Goal: Information Seeking & Learning: Learn about a topic

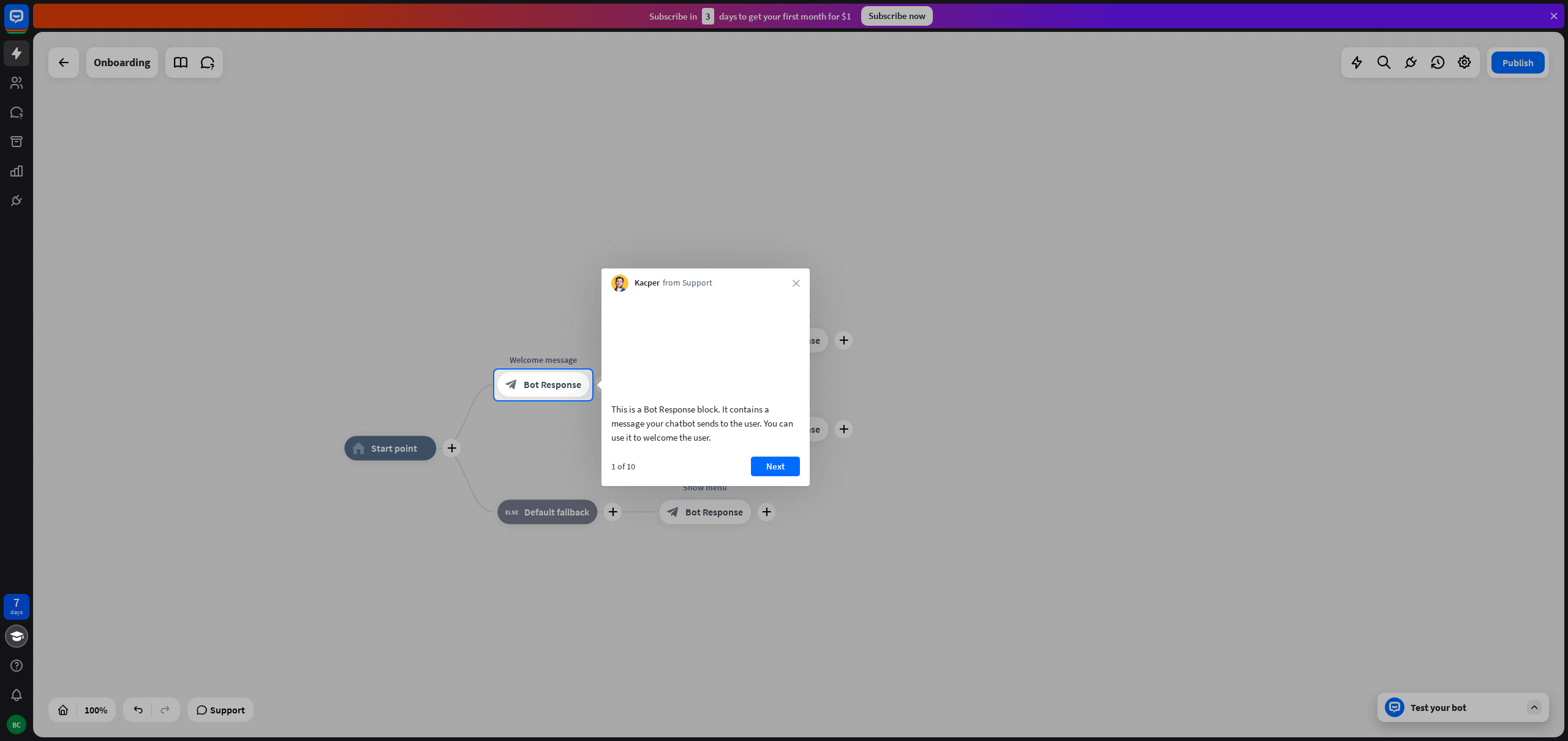
click at [1157, 344] on div at bounding box center [784, 185] width 1568 height 370
click at [799, 476] on button "Next" at bounding box center [775, 466] width 49 height 19
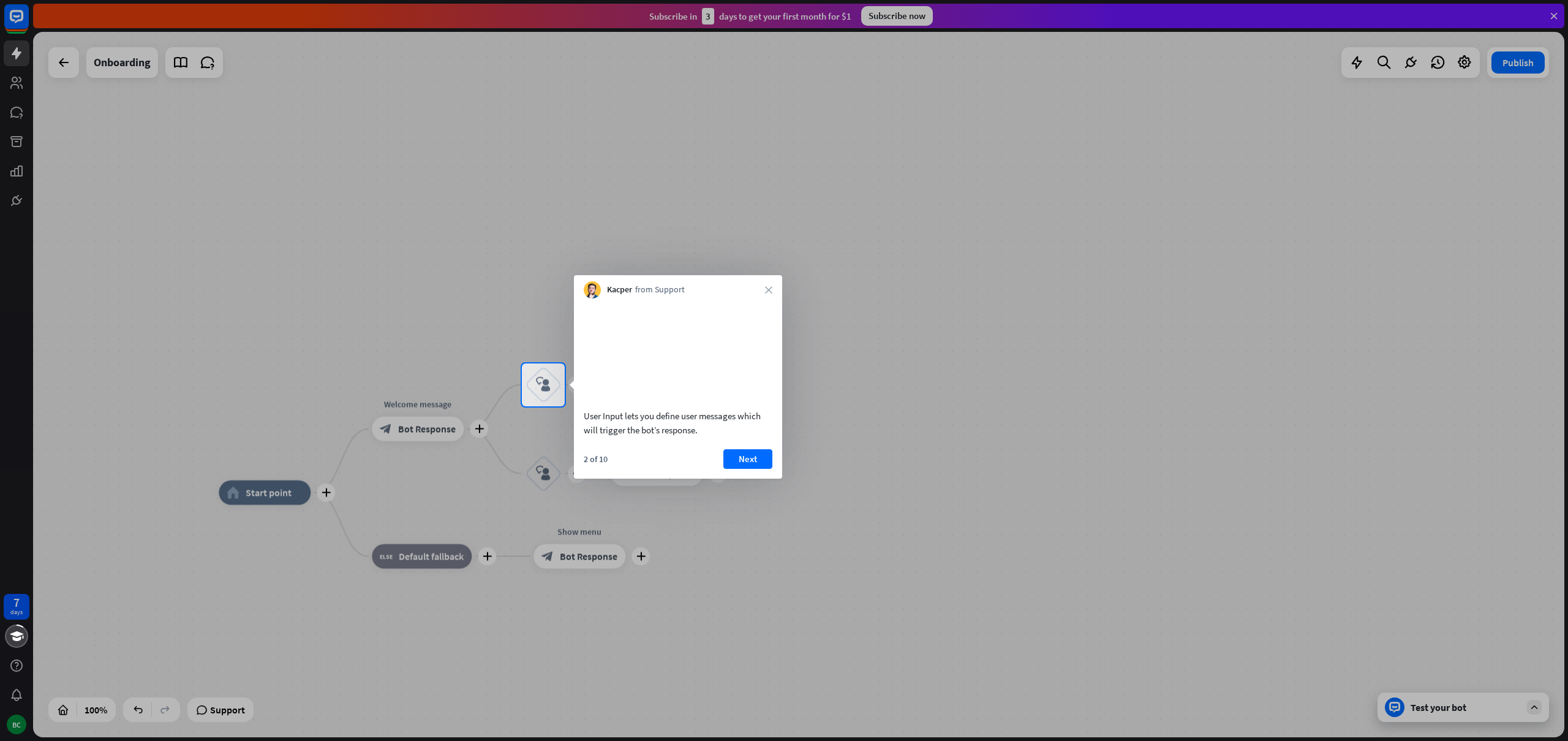
click at [779, 476] on div "2 of 10 Next" at bounding box center [678, 463] width 208 height 29
click at [764, 469] on button "Next" at bounding box center [748, 459] width 49 height 19
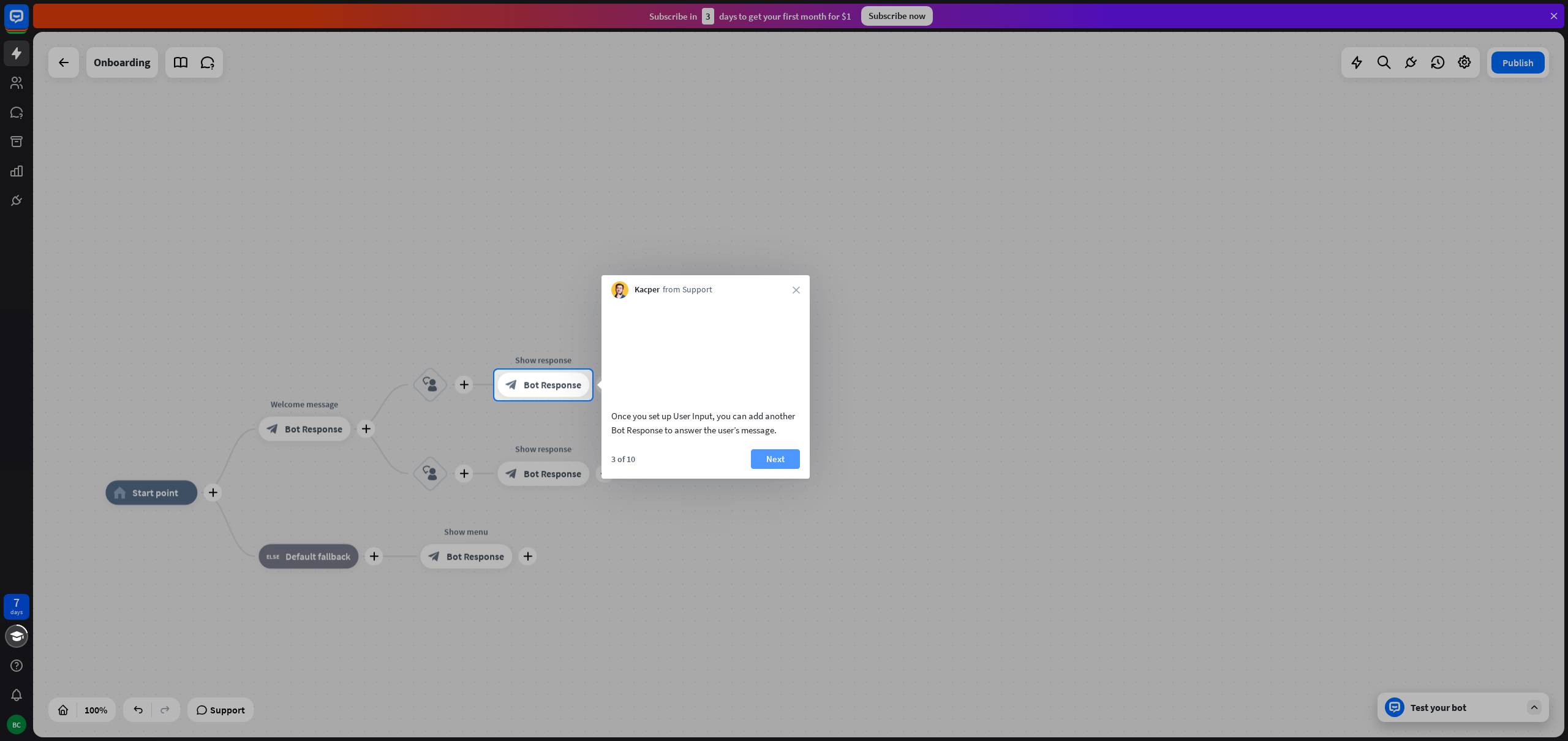
click at [771, 469] on button "Next" at bounding box center [775, 459] width 49 height 19
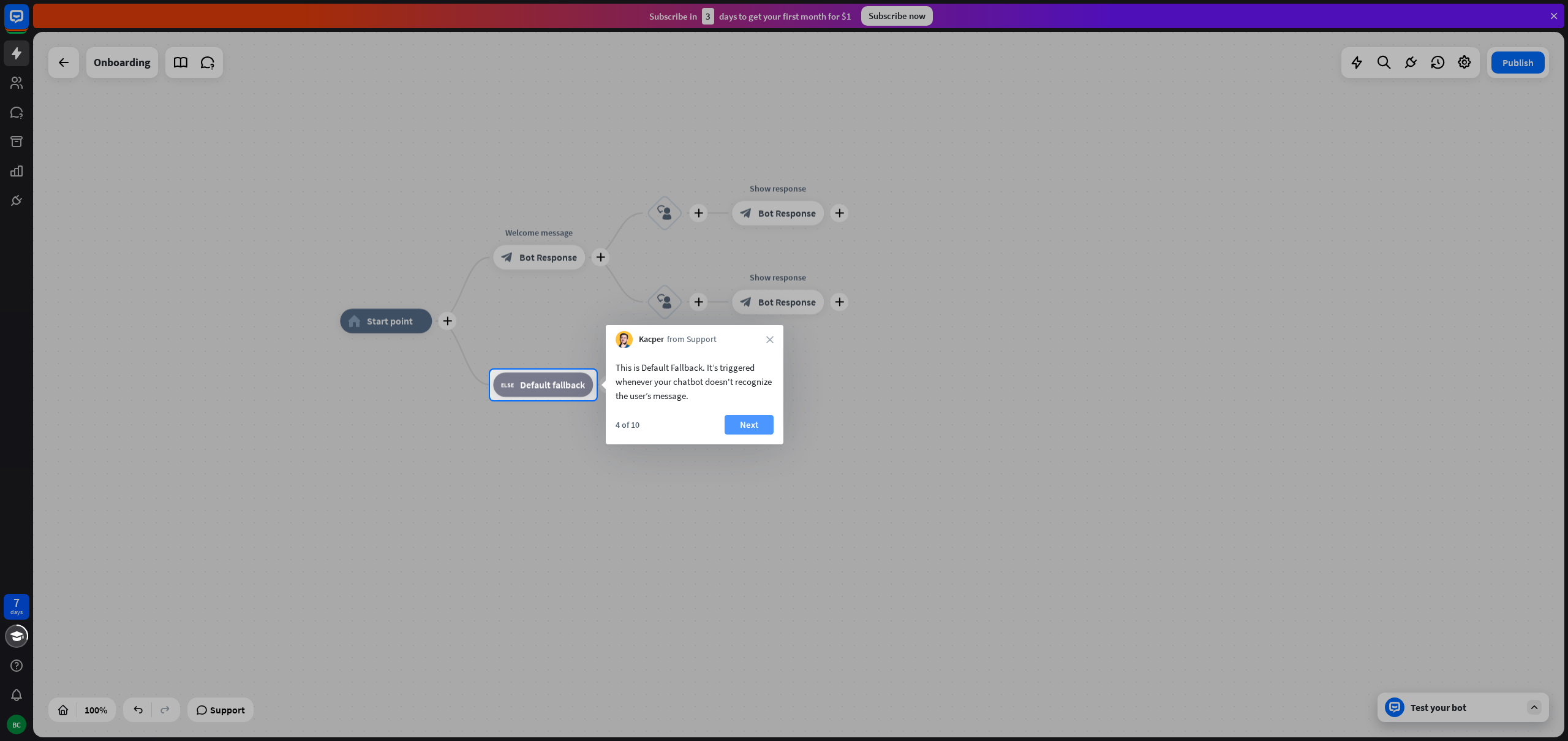
click at [750, 427] on button "Next" at bounding box center [749, 425] width 49 height 19
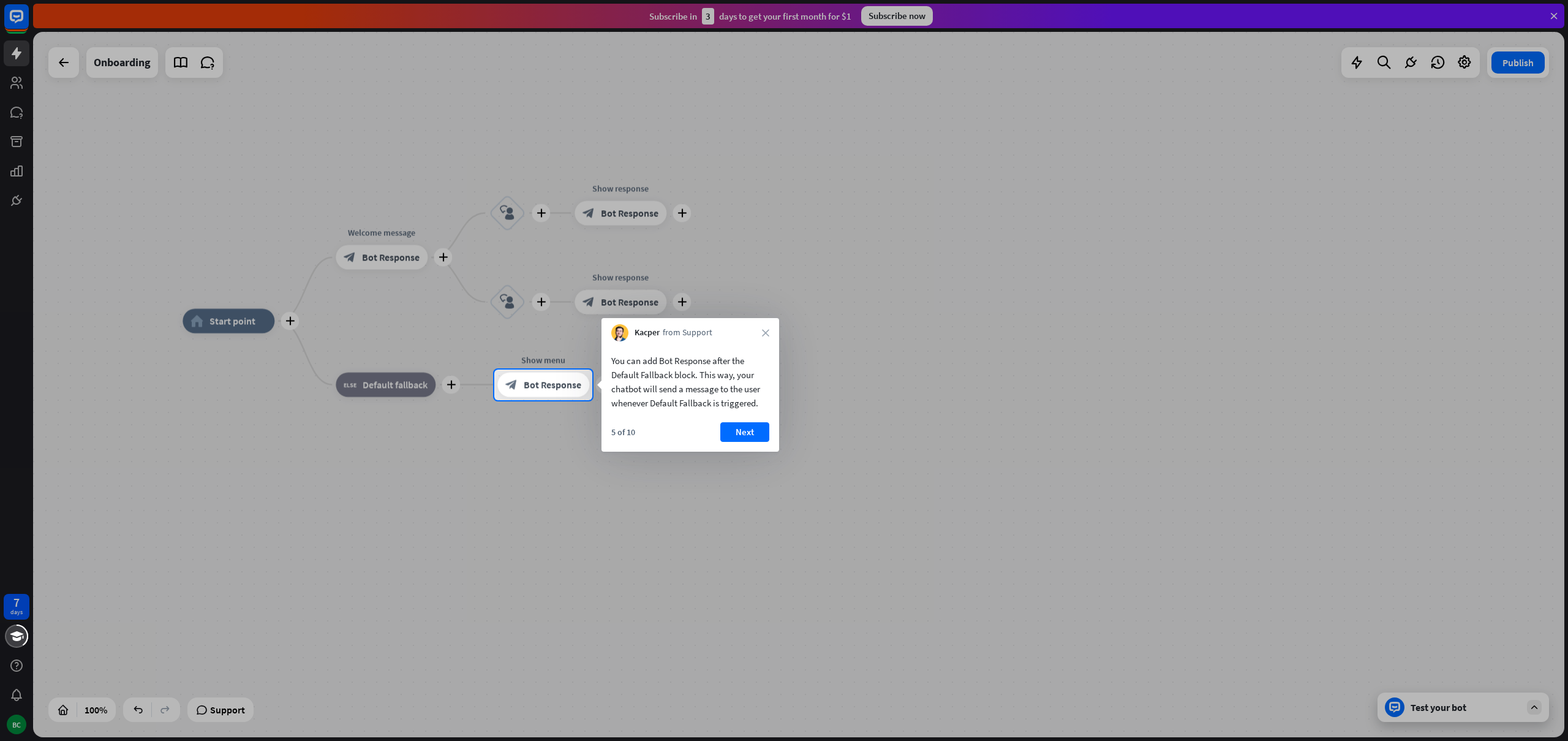
click at [759, 332] on div "Kacper from Support close" at bounding box center [690, 330] width 178 height 24
click at [764, 332] on icon "close" at bounding box center [766, 332] width 8 height 8
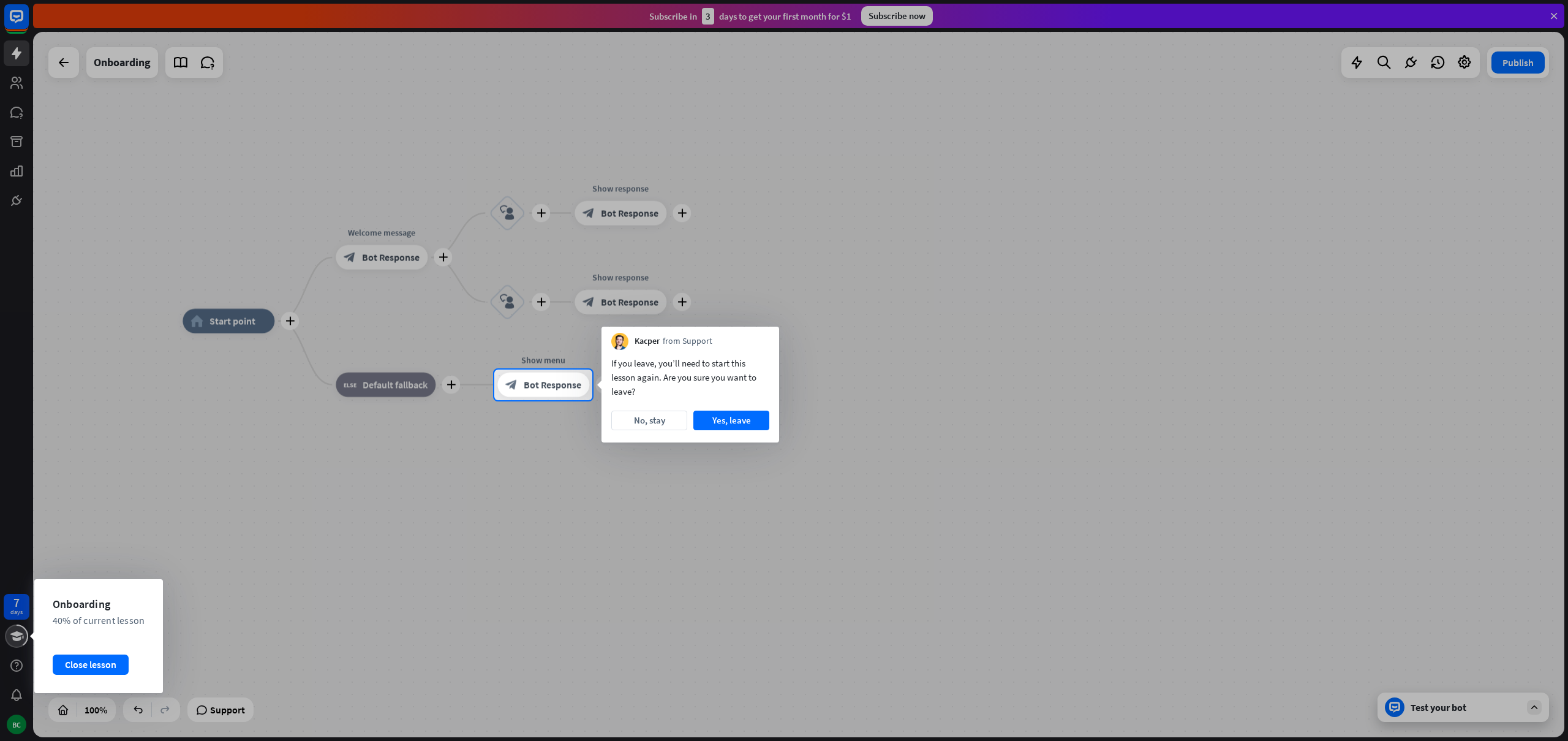
click at [21, 641] on icon at bounding box center [17, 636] width 15 height 15
click at [66, 669] on div "Close lesson" at bounding box center [91, 664] width 76 height 19
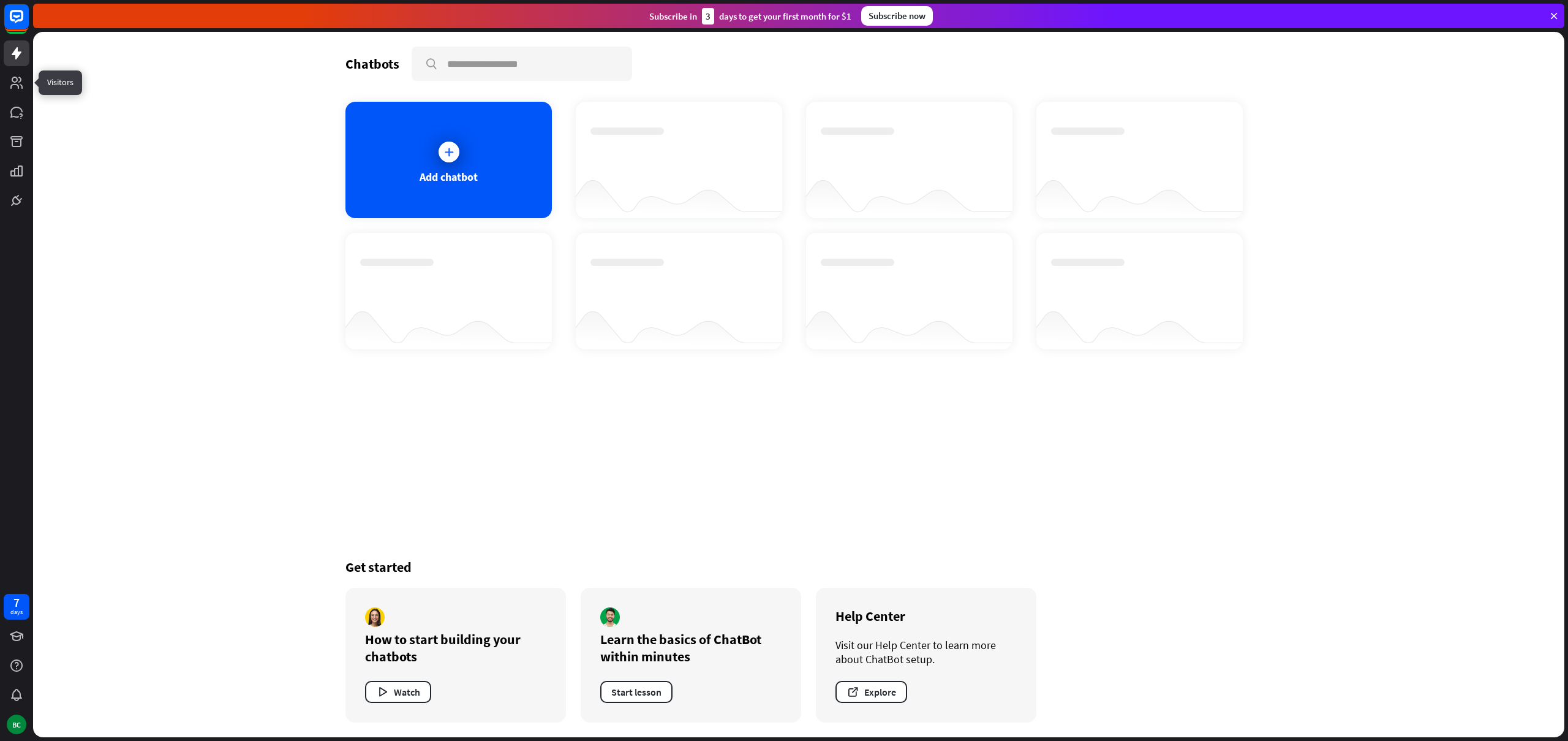
click at [24, 62] on link at bounding box center [16, 53] width 26 height 26
click at [26, 10] on rect at bounding box center [16, 16] width 27 height 27
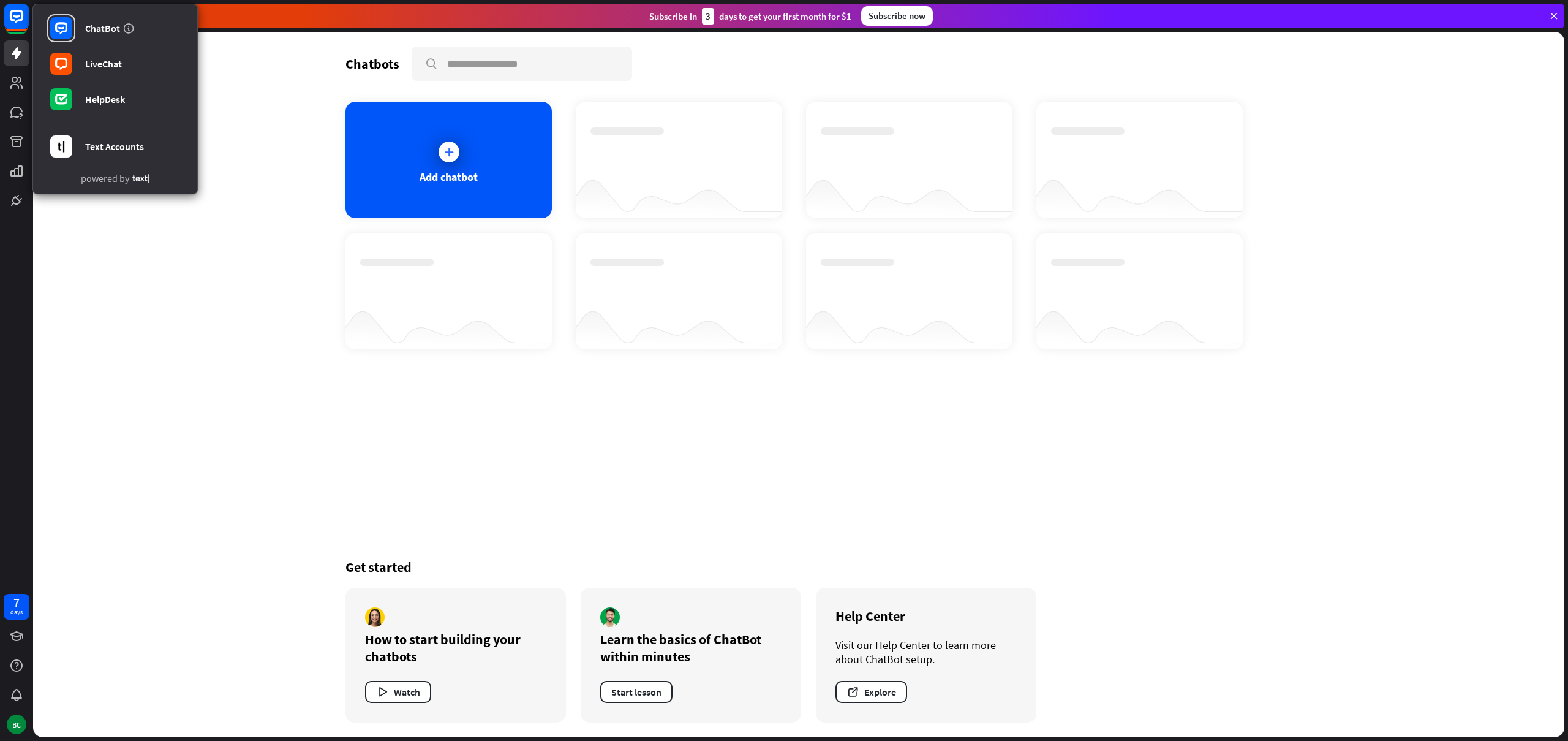
click at [42, 297] on div "Chatbots search Add chatbot Get started How to start building your chatbots Wat…" at bounding box center [799, 384] width 1531 height 706
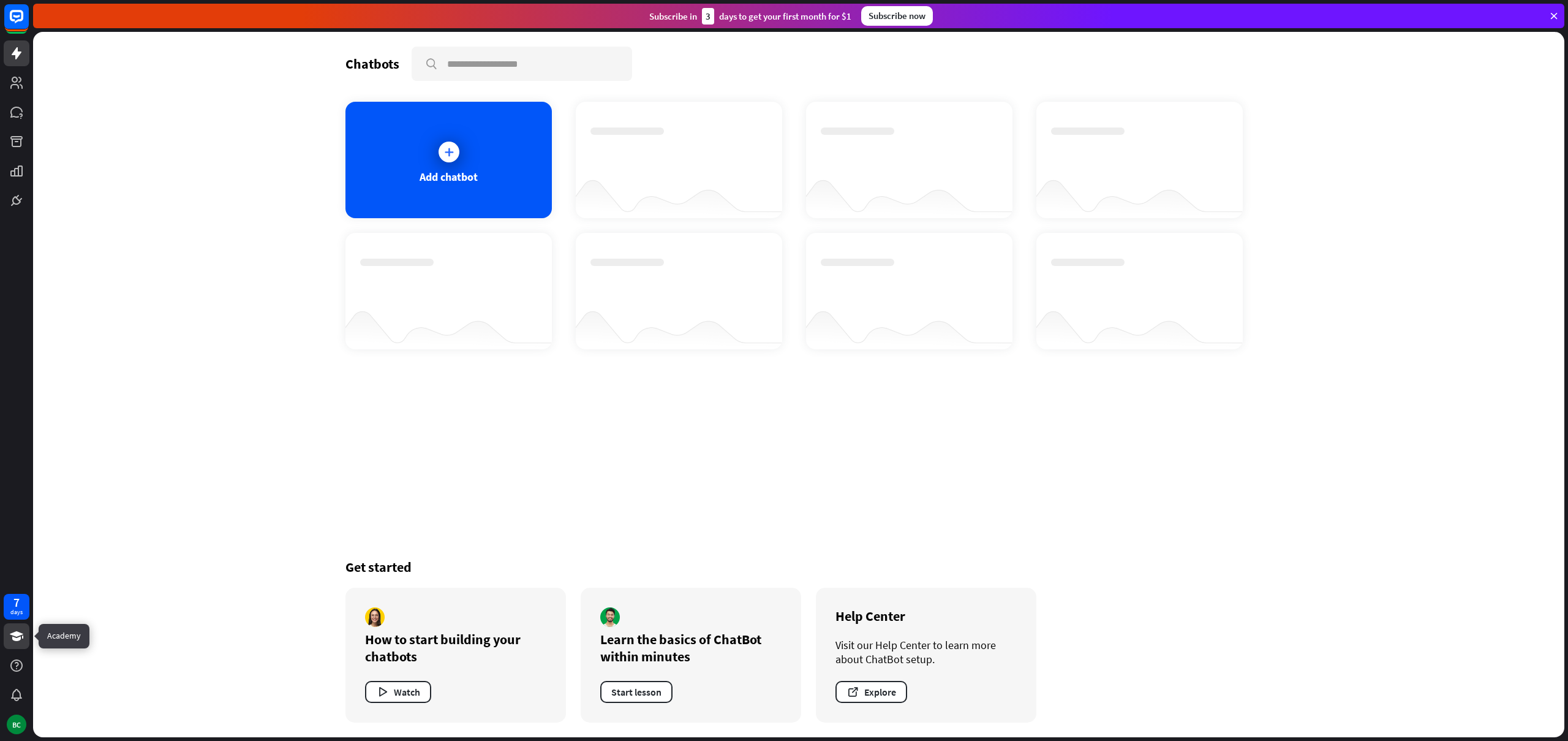
click at [16, 632] on icon at bounding box center [16, 636] width 13 height 10
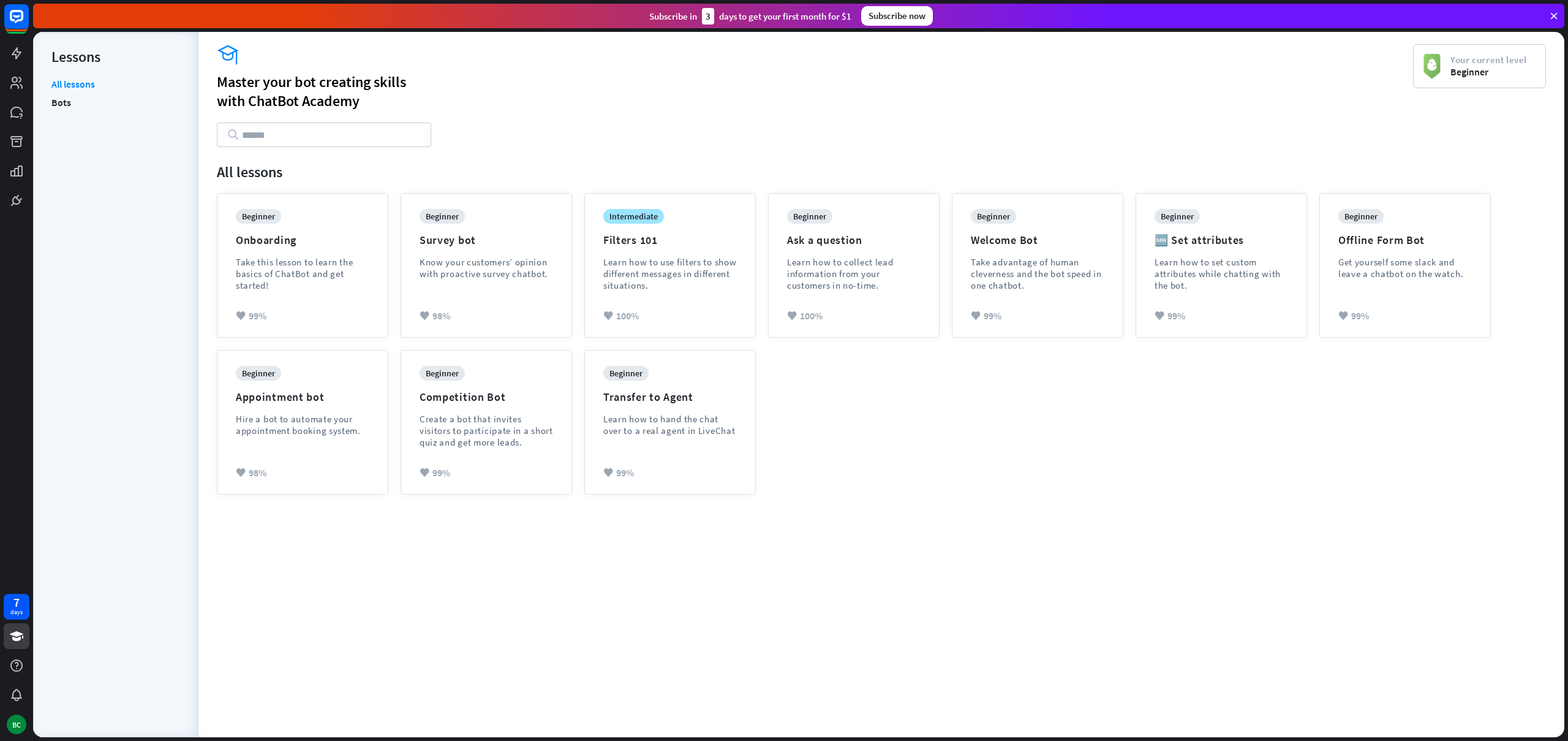
click at [228, 133] on icon at bounding box center [233, 135] width 13 height 12
click at [239, 132] on div at bounding box center [324, 135] width 214 height 24
click at [253, 135] on input "text" at bounding box center [324, 135] width 214 height 24
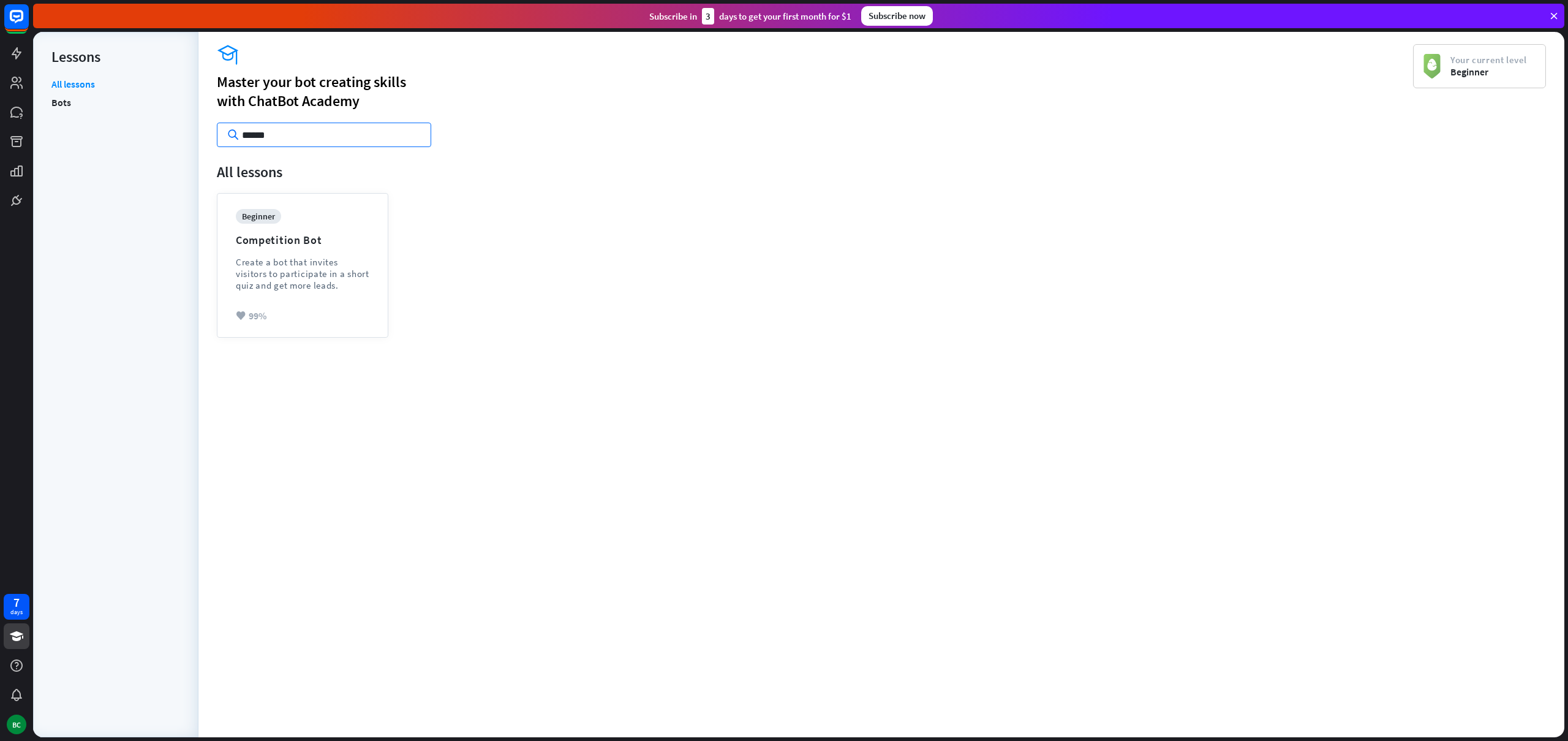
type input "******"
